Goal: Information Seeking & Learning: Learn about a topic

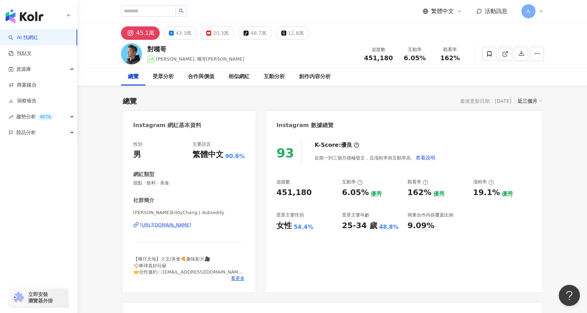
click at [147, 36] on div "45.1萬" at bounding box center [145, 33] width 18 height 10
click at [152, 30] on div "45.1萬" at bounding box center [145, 33] width 18 height 10
click at [191, 224] on div "https://www.instagram.com/dubseddy/" at bounding box center [165, 225] width 51 height 6
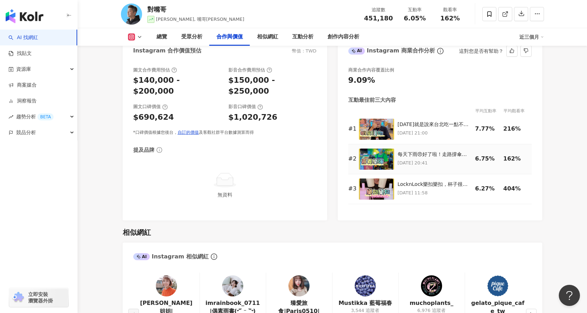
scroll to position [916, 0]
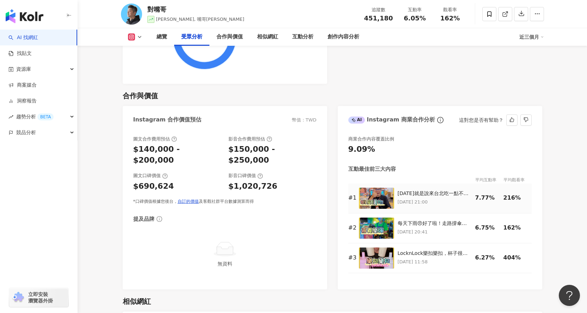
click at [378, 195] on img at bounding box center [376, 198] width 35 height 21
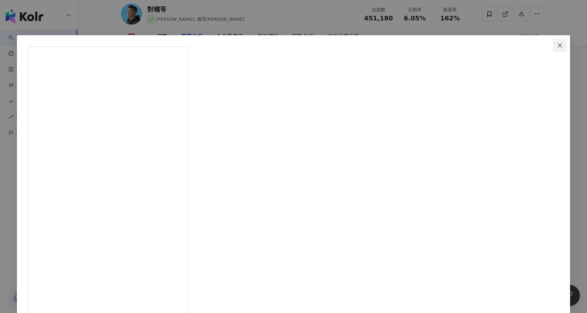
click at [553, 49] on button "Close" at bounding box center [560, 45] width 14 height 14
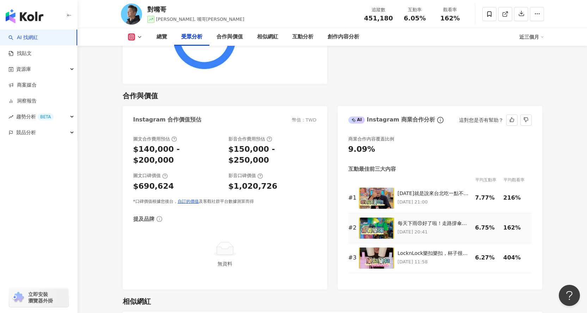
click at [381, 231] on img at bounding box center [376, 228] width 35 height 21
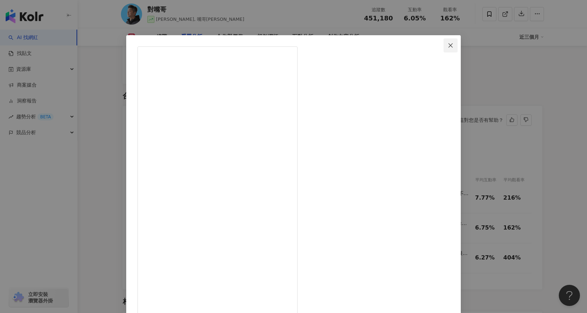
click at [448, 47] on icon "close" at bounding box center [451, 46] width 6 height 6
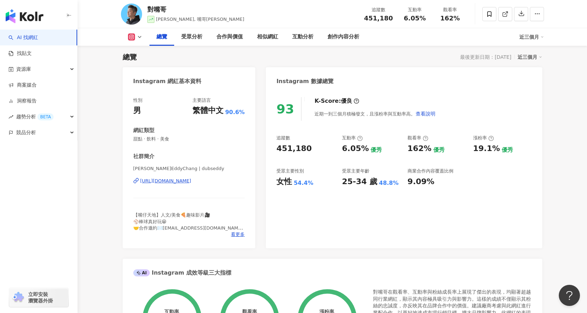
scroll to position [0, 0]
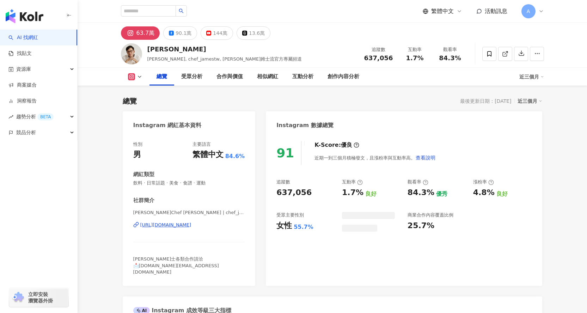
click at [191, 225] on div "https://www.instagram.com/chef_jamestw/" at bounding box center [165, 225] width 51 height 6
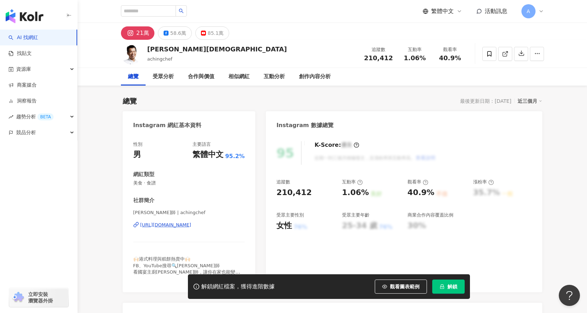
click at [454, 286] on span "解鎖" at bounding box center [452, 287] width 10 height 6
click at [191, 224] on div "https://www.instagram.com/achingchef/" at bounding box center [165, 225] width 51 height 6
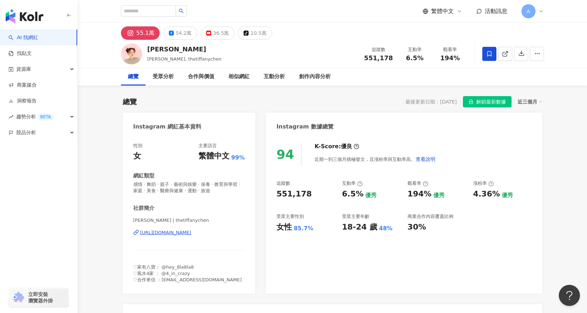
click at [191, 232] on div "[URL][DOMAIN_NAME]" at bounding box center [165, 233] width 51 height 6
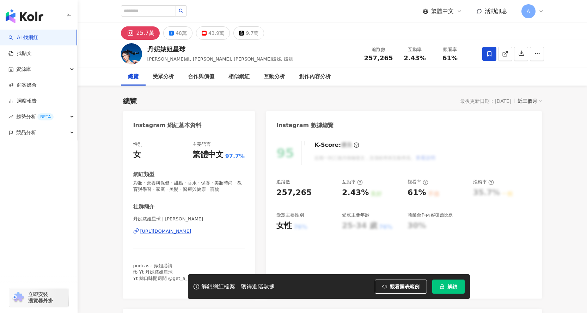
click at [441, 282] on button "解鎖" at bounding box center [448, 287] width 32 height 14
click at [191, 233] on div "https://www.instagram.com/dannybeeech/" at bounding box center [165, 231] width 51 height 6
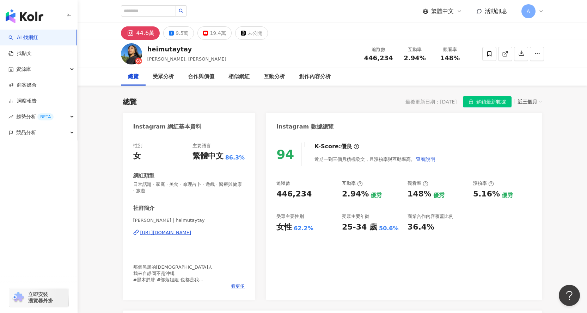
click at [191, 232] on div "[URL][DOMAIN_NAME]" at bounding box center [165, 233] width 51 height 6
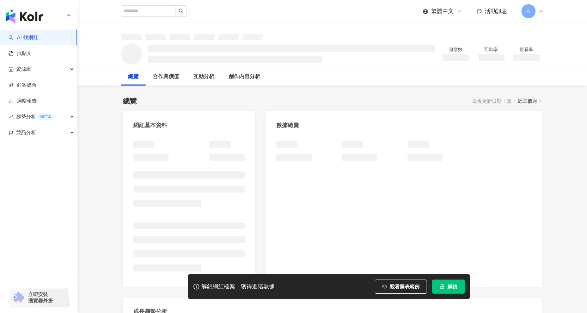
click at [454, 287] on span "解鎖" at bounding box center [452, 287] width 10 height 6
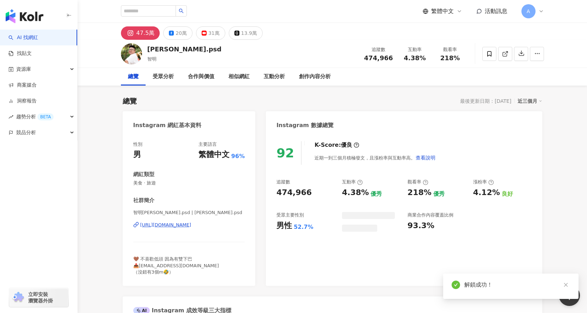
click at [566, 286] on icon "close" at bounding box center [565, 285] width 5 height 5
click at [171, 225] on div "[URL][DOMAIN_NAME]" at bounding box center [165, 225] width 51 height 6
